Goal: Task Accomplishment & Management: Manage account settings

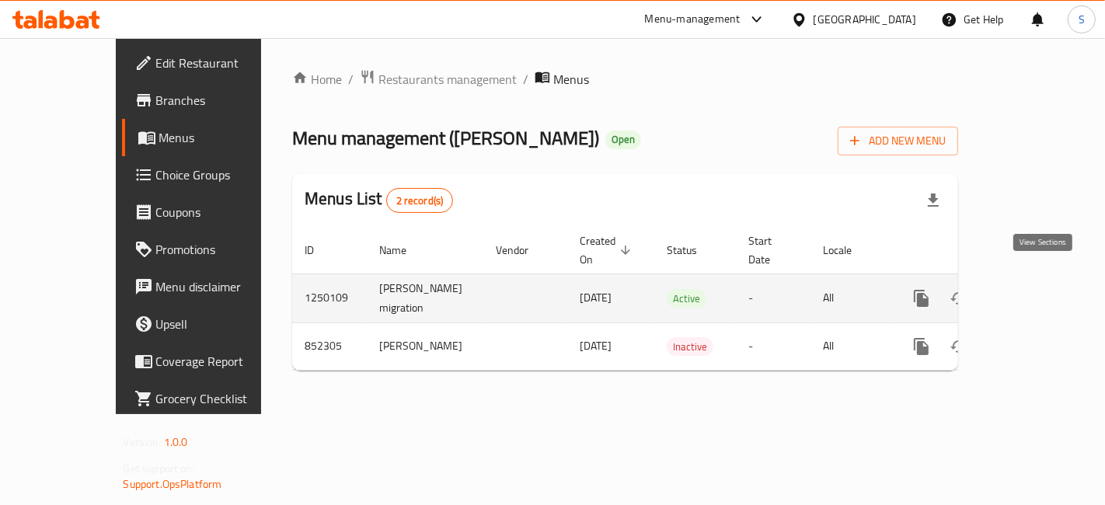
click at [1037, 291] on link "enhanced table" at bounding box center [1033, 298] width 37 height 37
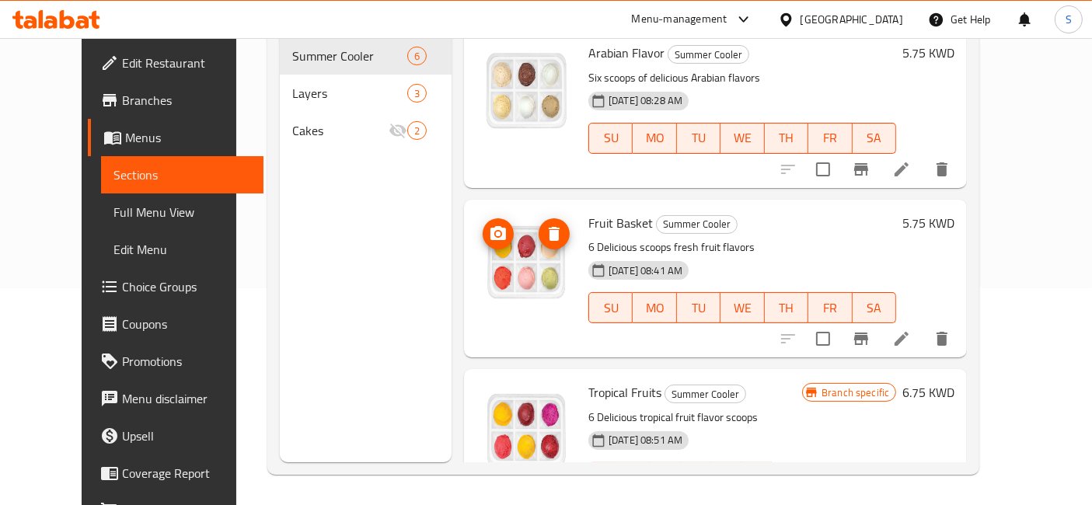
scroll to position [551, 0]
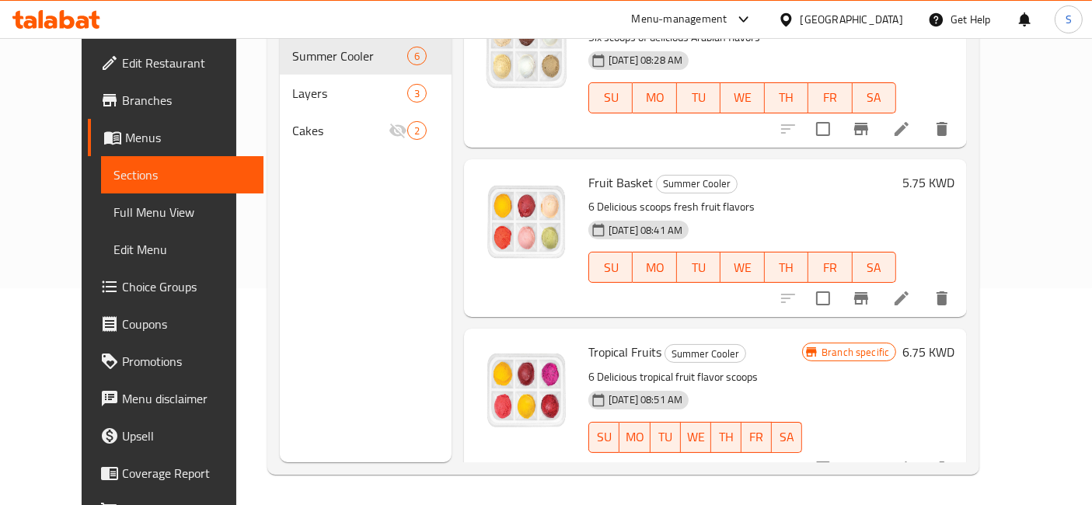
click at [122, 102] on span "Branches" at bounding box center [187, 100] width 130 height 19
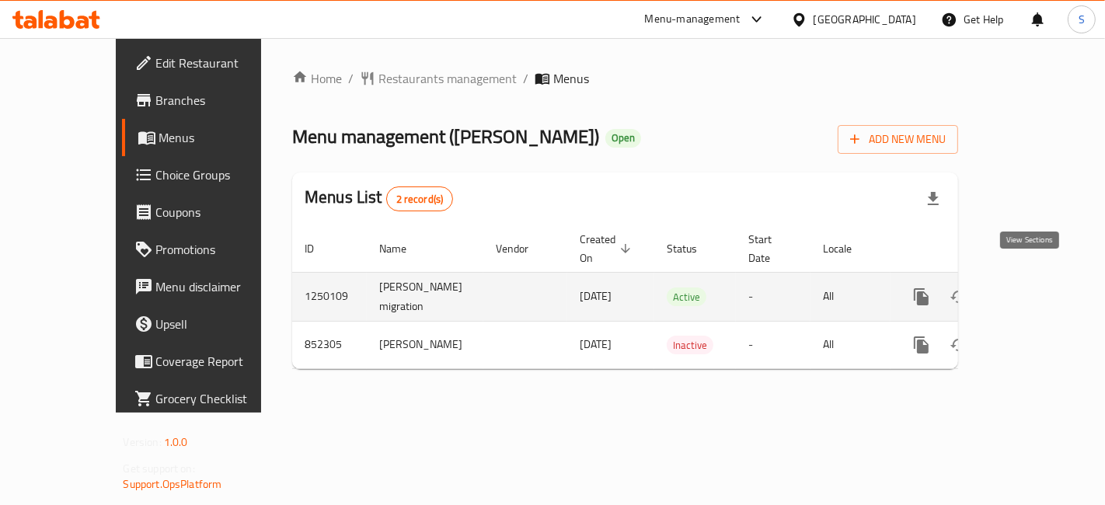
click at [1049, 278] on link "enhanced table" at bounding box center [1033, 296] width 37 height 37
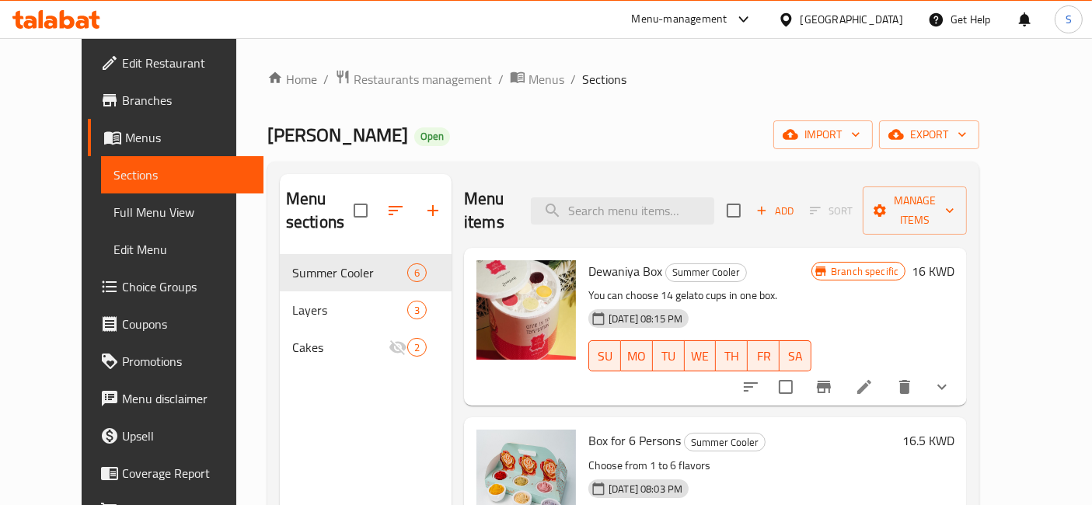
click at [101, 149] on link "Menus" at bounding box center [176, 137] width 176 height 37
